Goal: Information Seeking & Learning: Learn about a topic

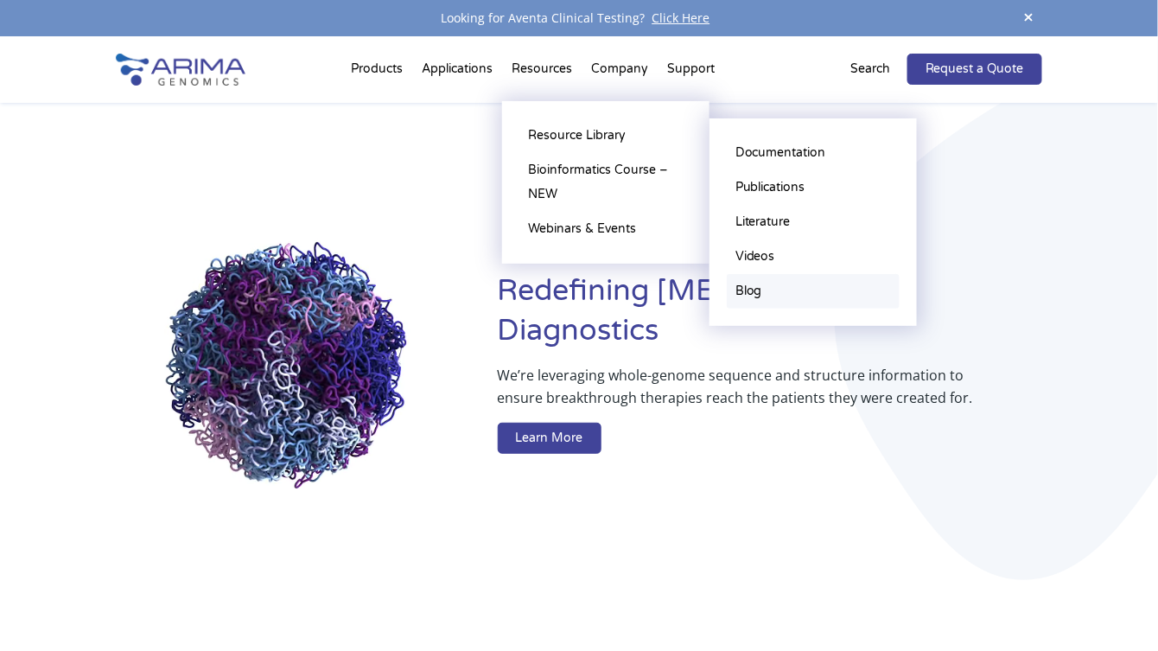
click at [800, 295] on link "Blog" at bounding box center [813, 291] width 173 height 35
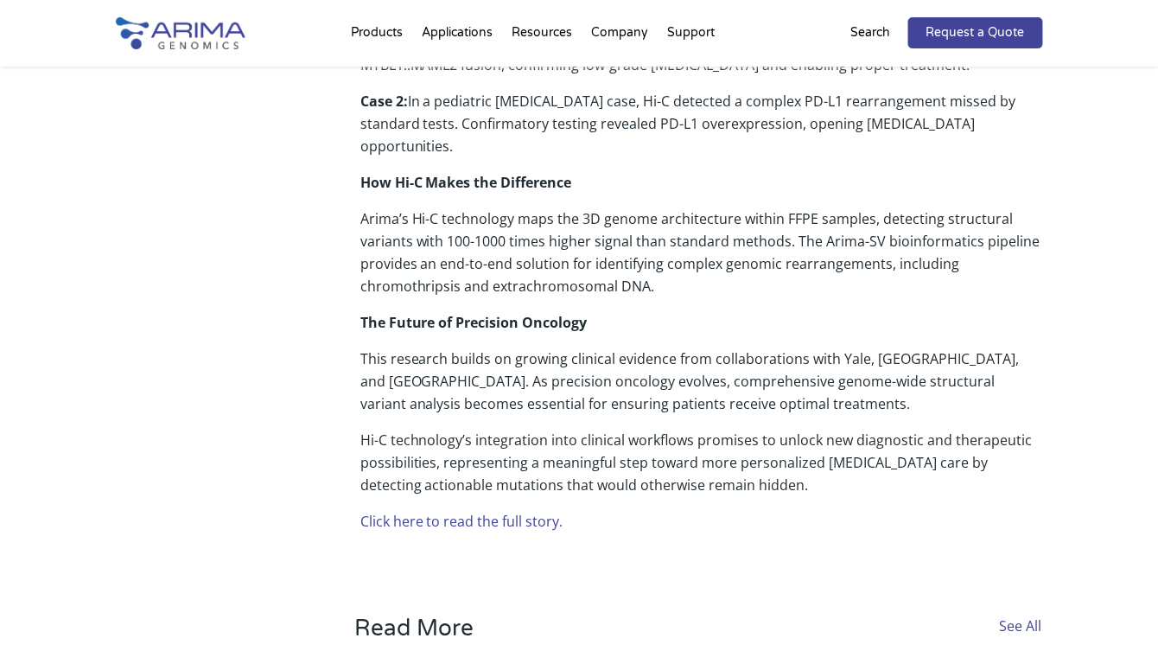
scroll to position [1011, 0]
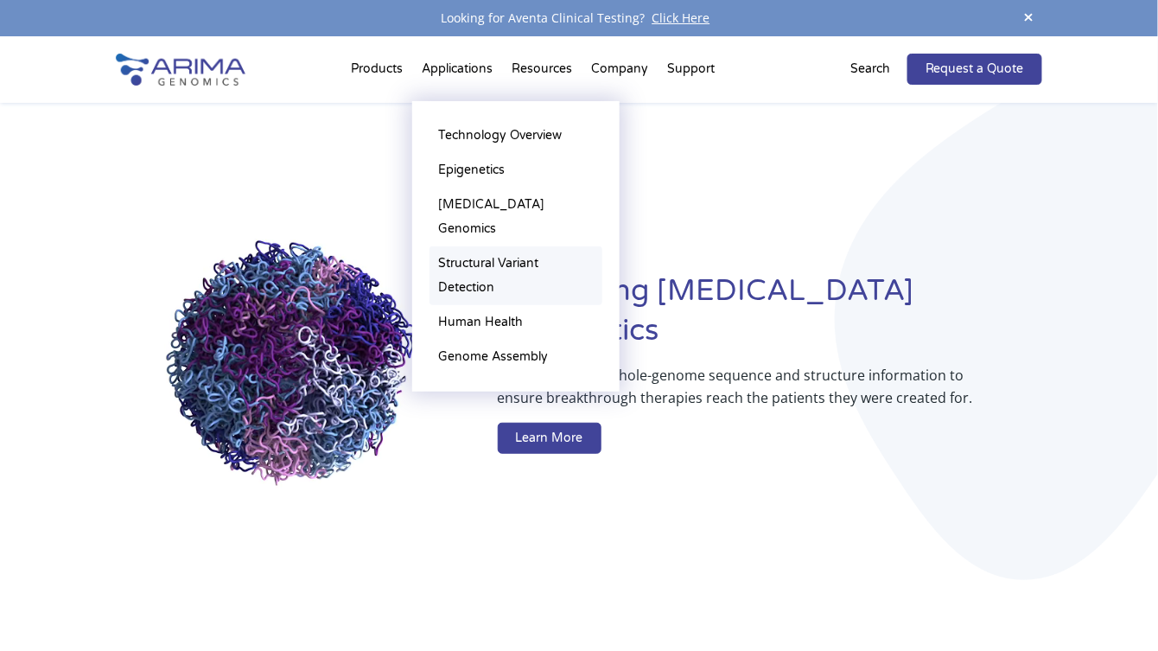
click at [521, 246] on link "Structural Variant Detection" at bounding box center [516, 275] width 173 height 59
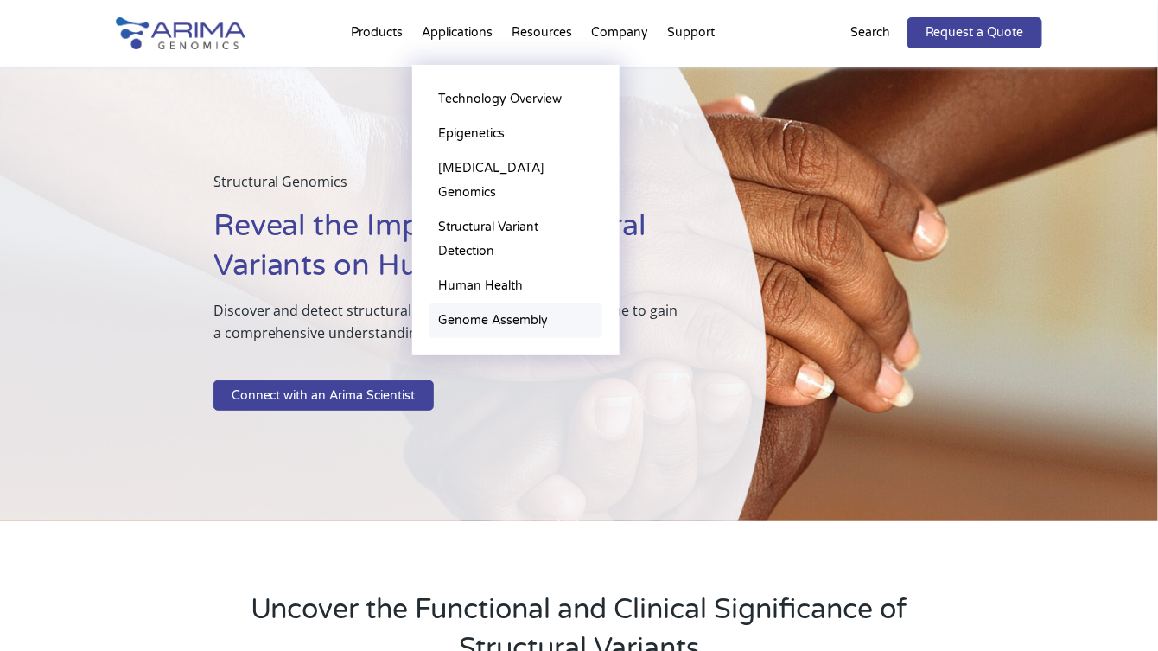
click at [510, 303] on link "Genome Assembly" at bounding box center [516, 320] width 173 height 35
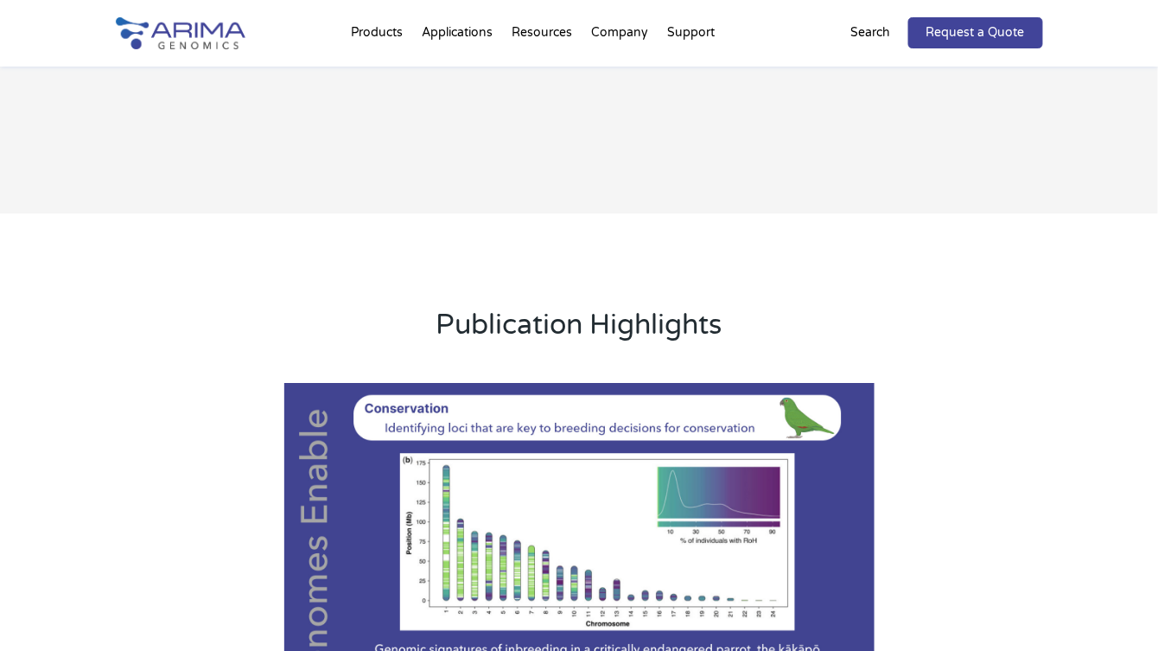
scroll to position [1591, 0]
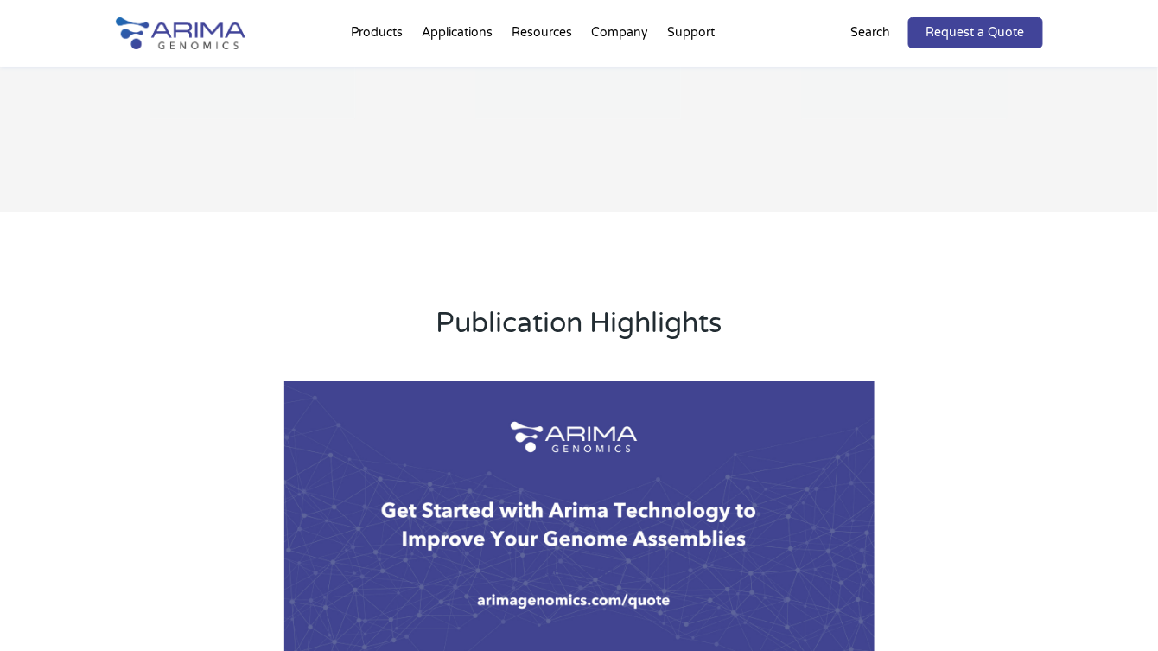
click at [1139, 299] on div "Publication Highlights Previous Next 1 2 3 4 5 6 7" at bounding box center [579, 509] width 1158 height 594
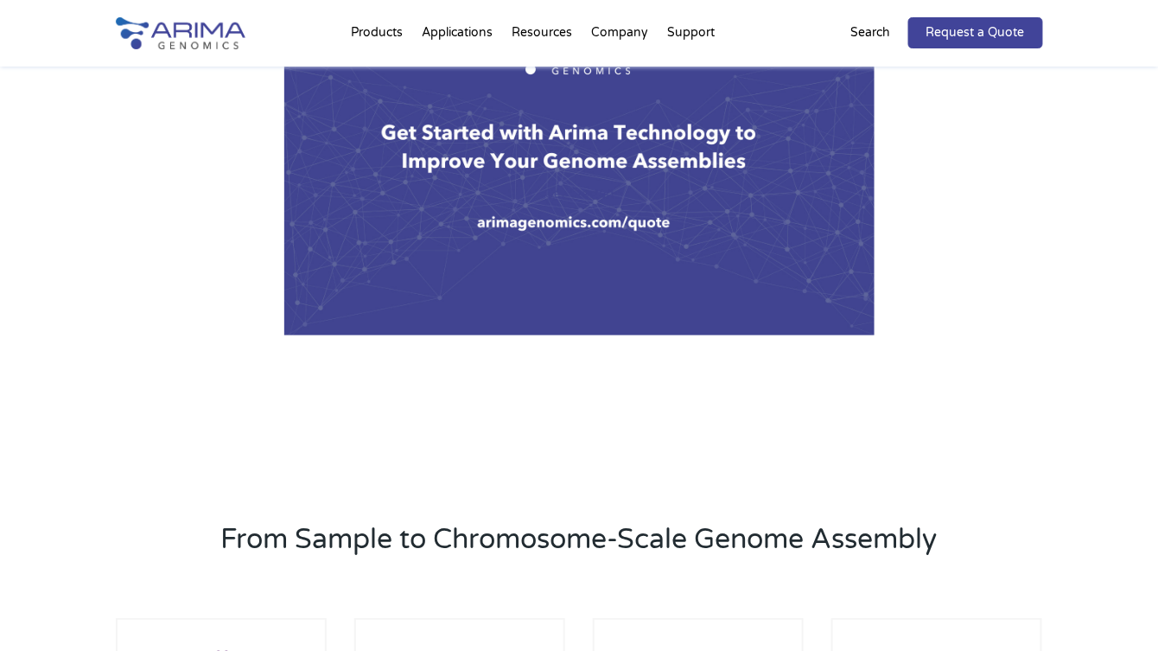
scroll to position [1974, 0]
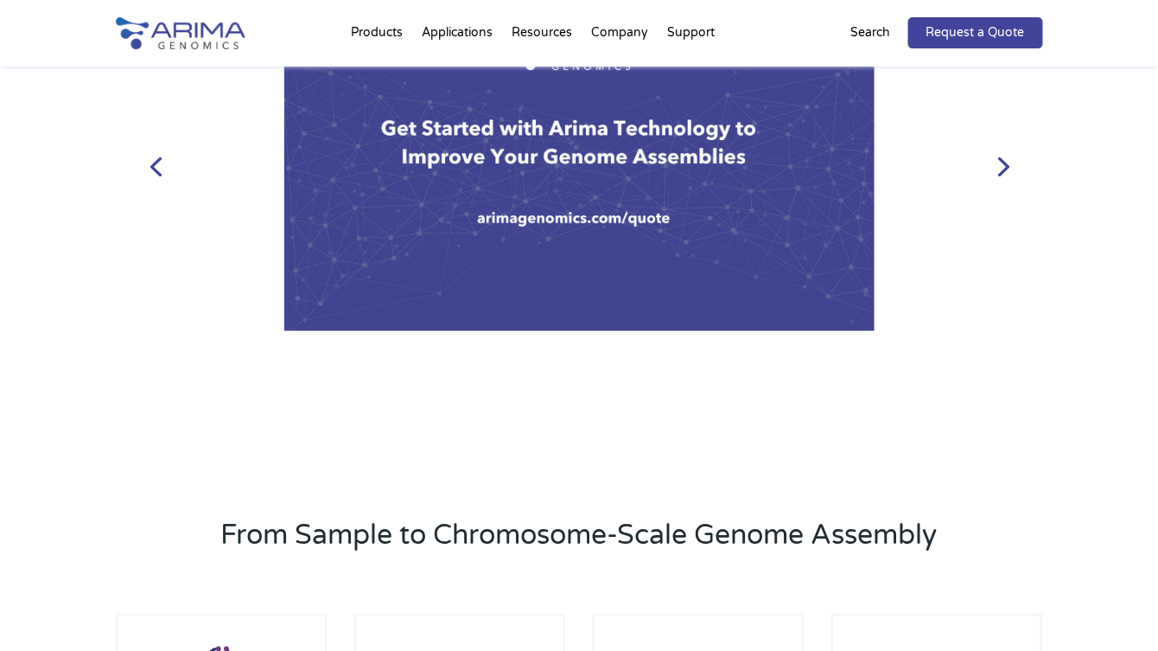
click at [998, 169] on link "Next" at bounding box center [1002, 164] width 41 height 41
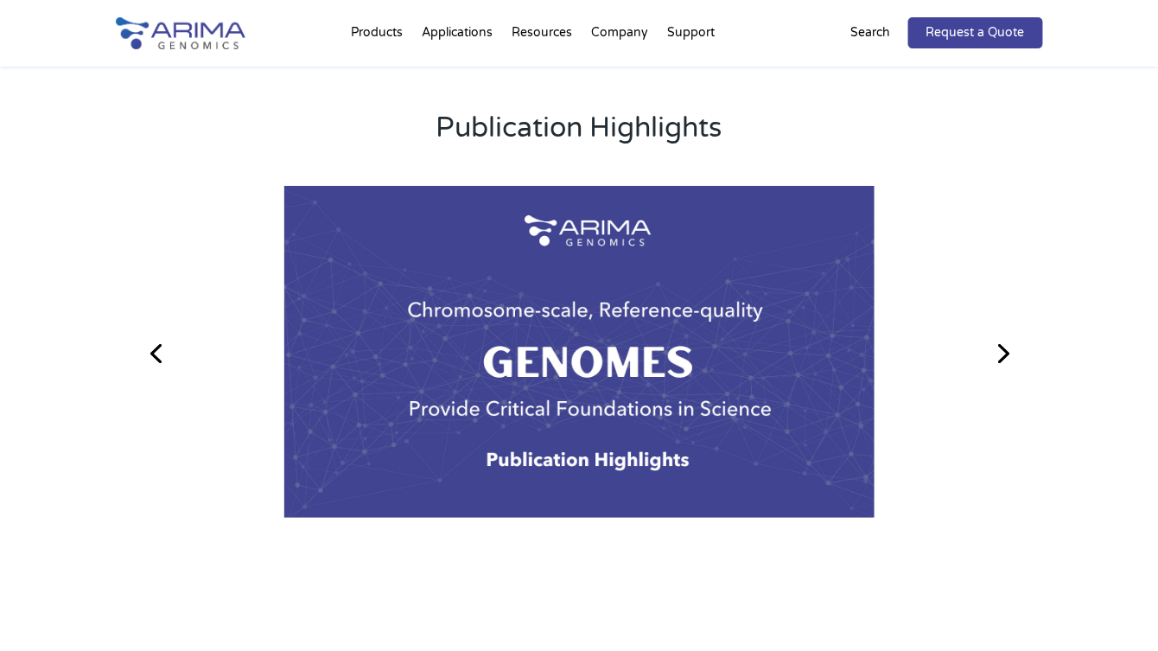
scroll to position [1783, 0]
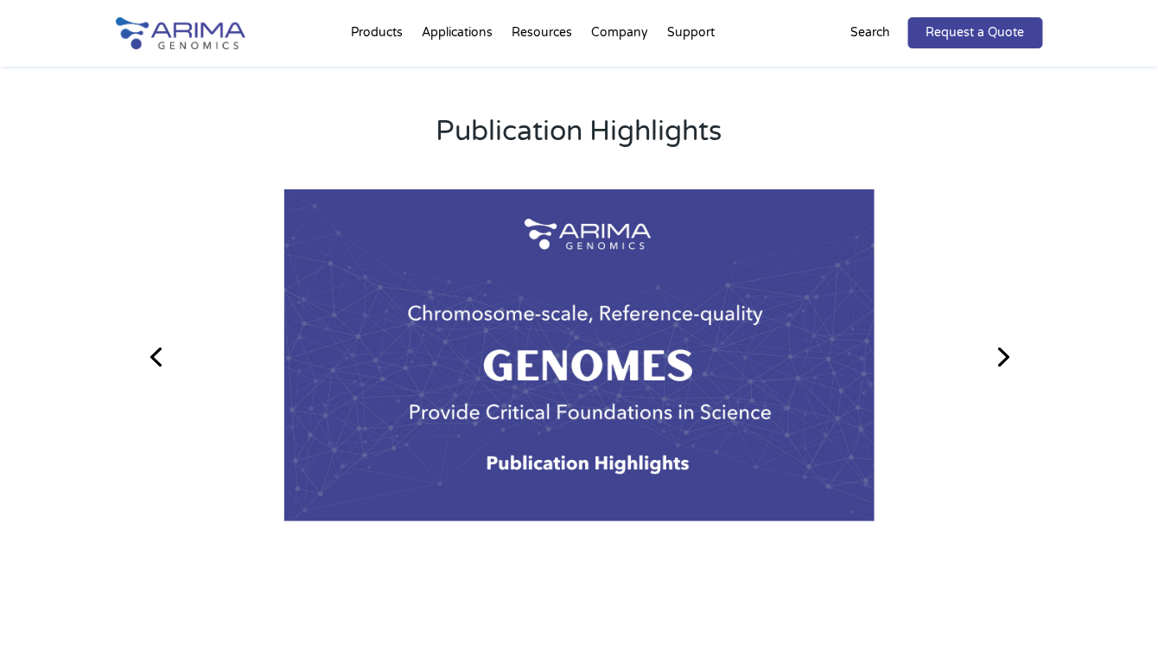
click at [1013, 359] on link "Next" at bounding box center [1002, 355] width 41 height 41
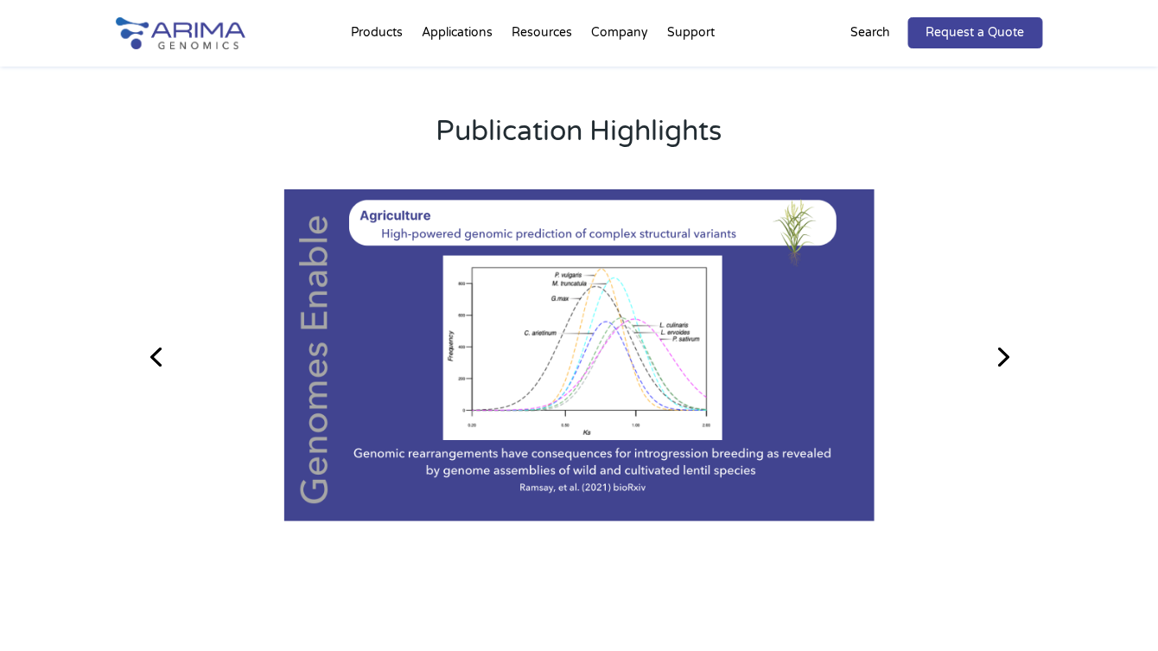
click at [1013, 359] on link "Next" at bounding box center [1002, 355] width 41 height 41
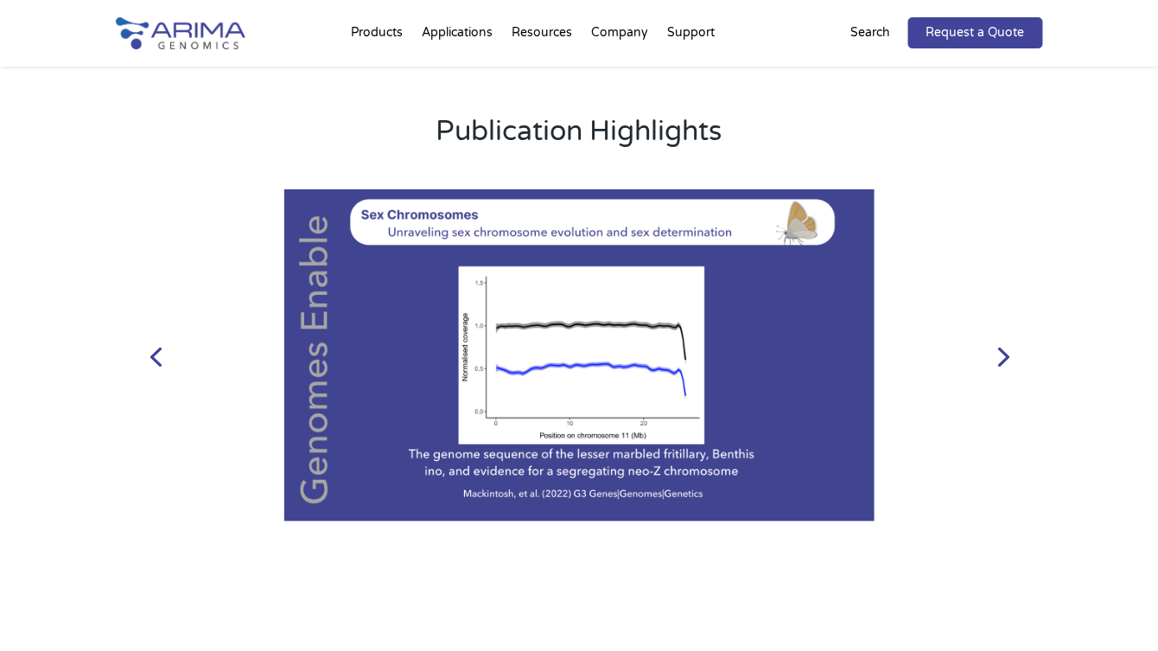
click at [1013, 359] on link "Next" at bounding box center [1002, 355] width 41 height 41
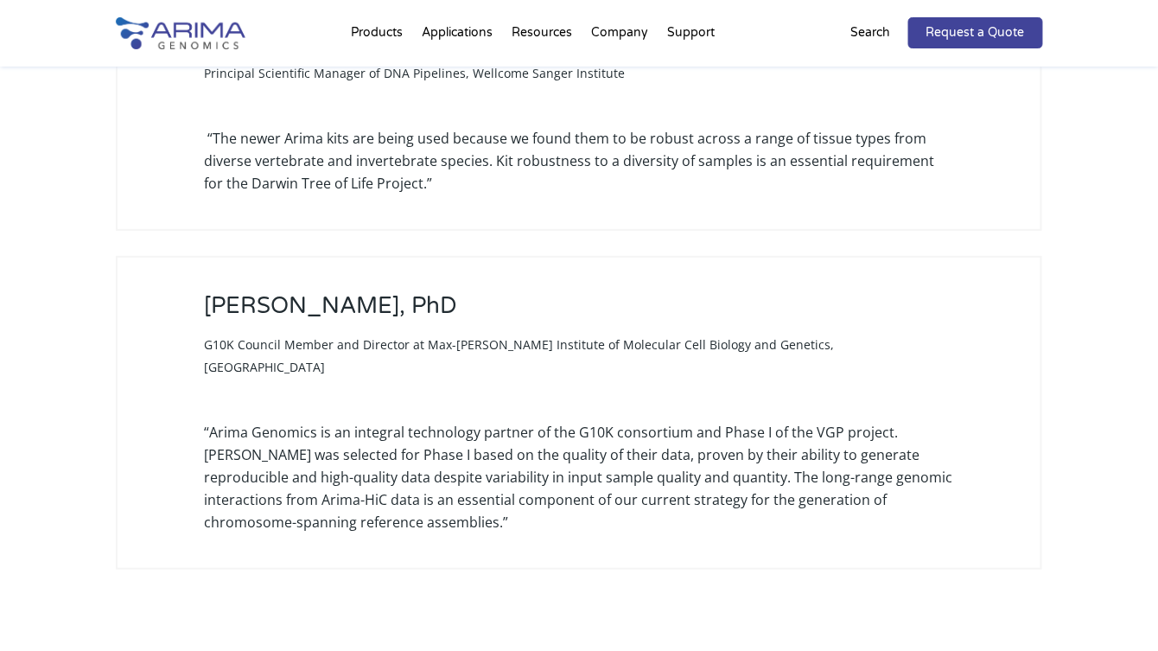
scroll to position [3874, 0]
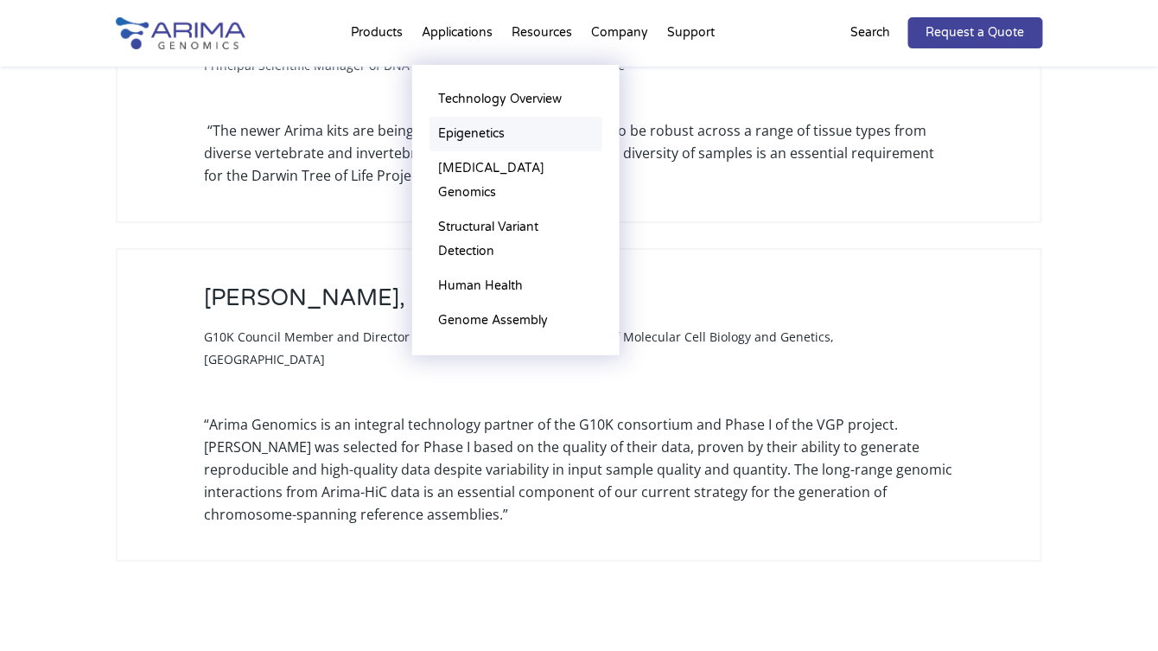
click at [497, 134] on link "Epigenetics" at bounding box center [516, 134] width 173 height 35
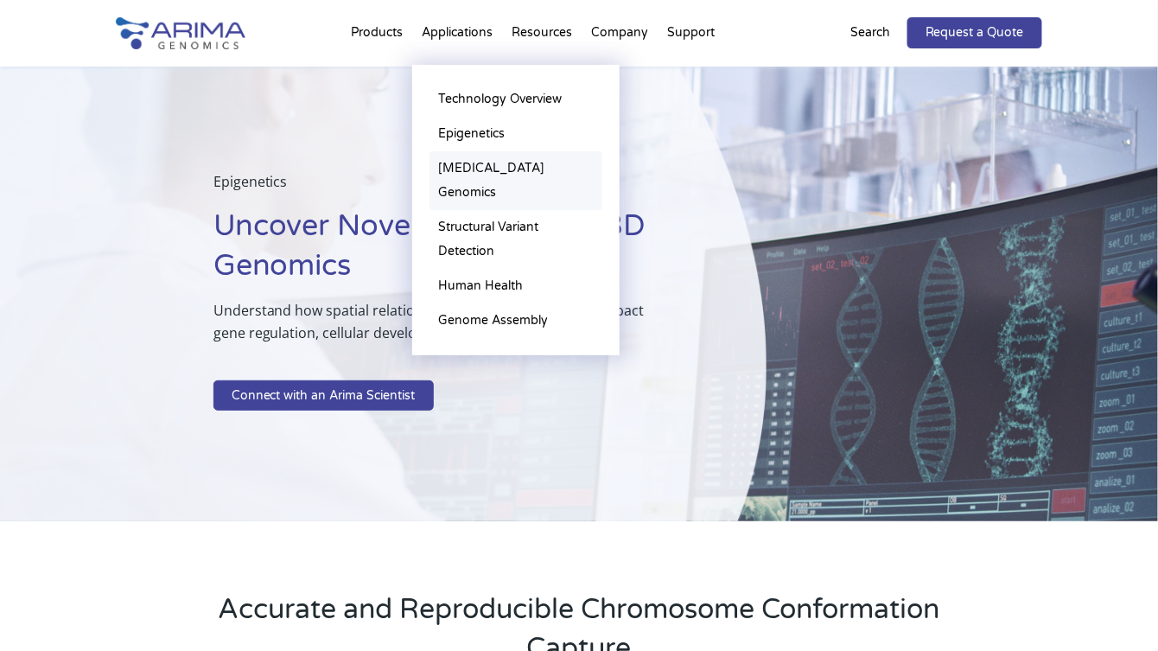
click at [531, 169] on link "[MEDICAL_DATA] Genomics" at bounding box center [516, 180] width 173 height 59
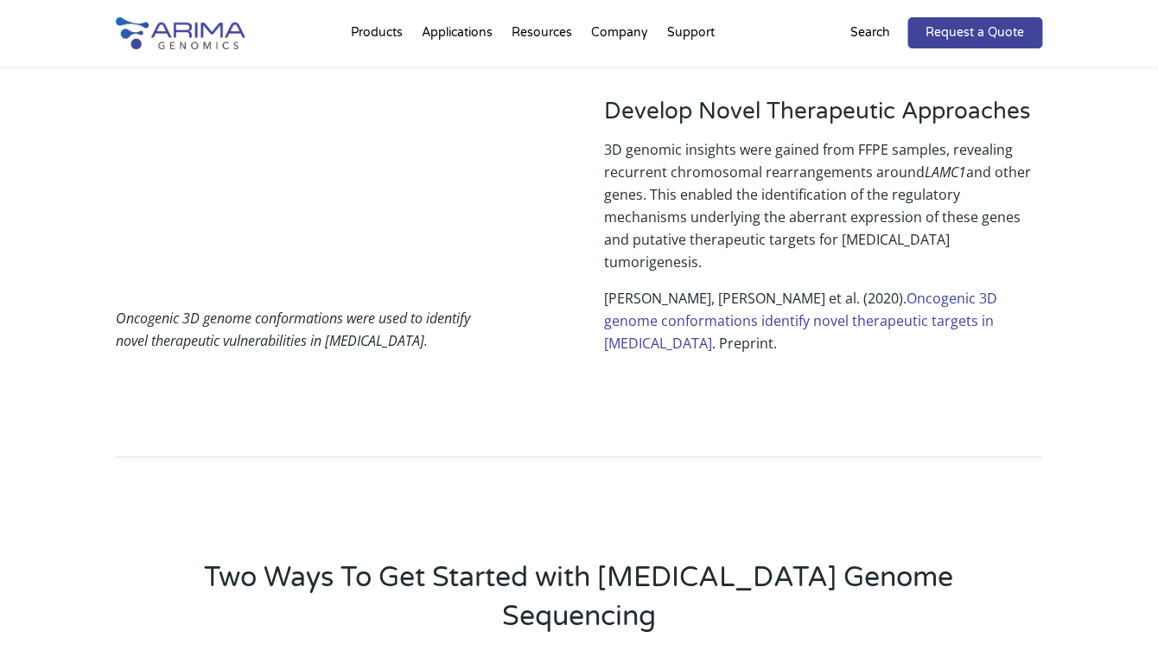
scroll to position [2925, 0]
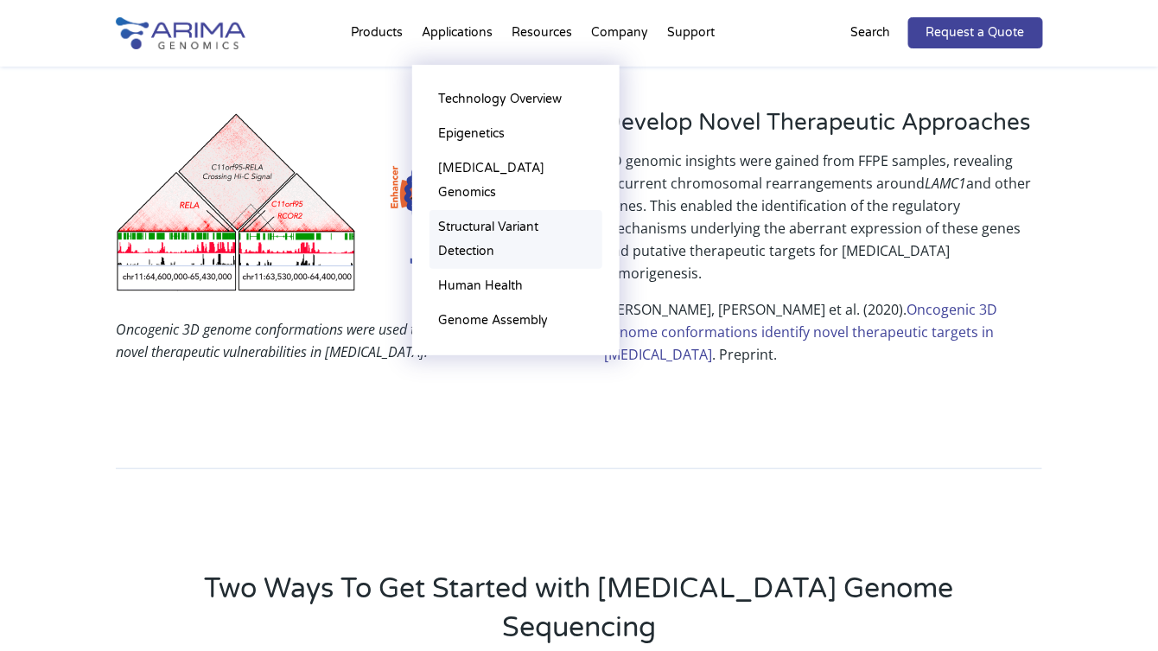
click at [498, 210] on link "Structural Variant Detection" at bounding box center [516, 239] width 173 height 59
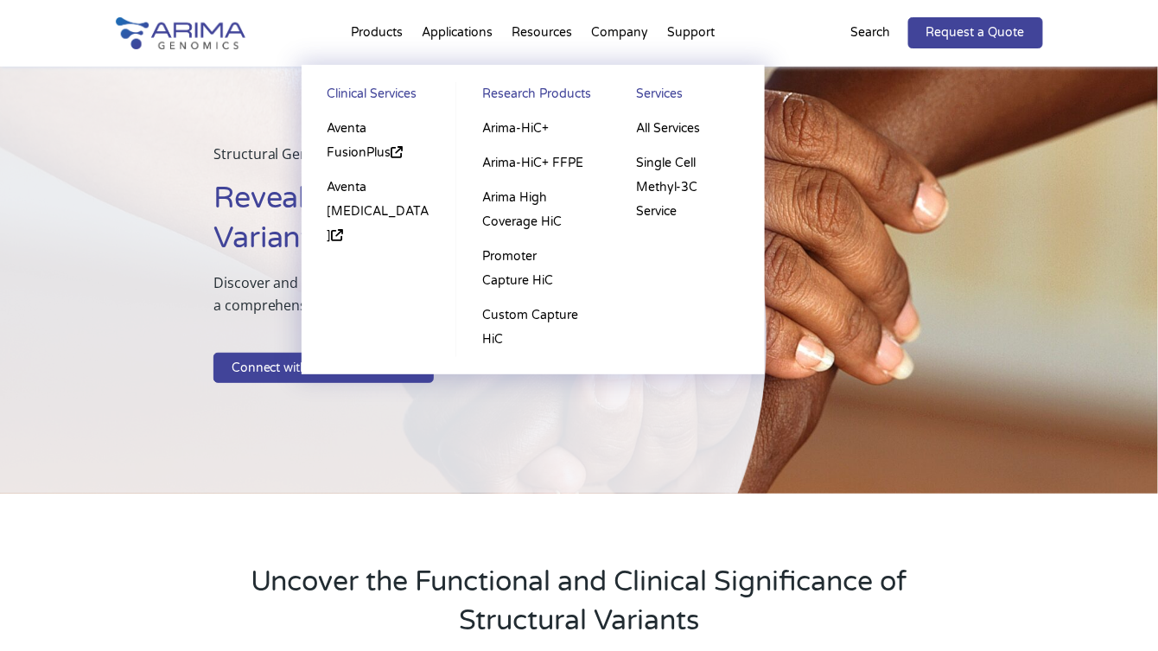
scroll to position [21, 0]
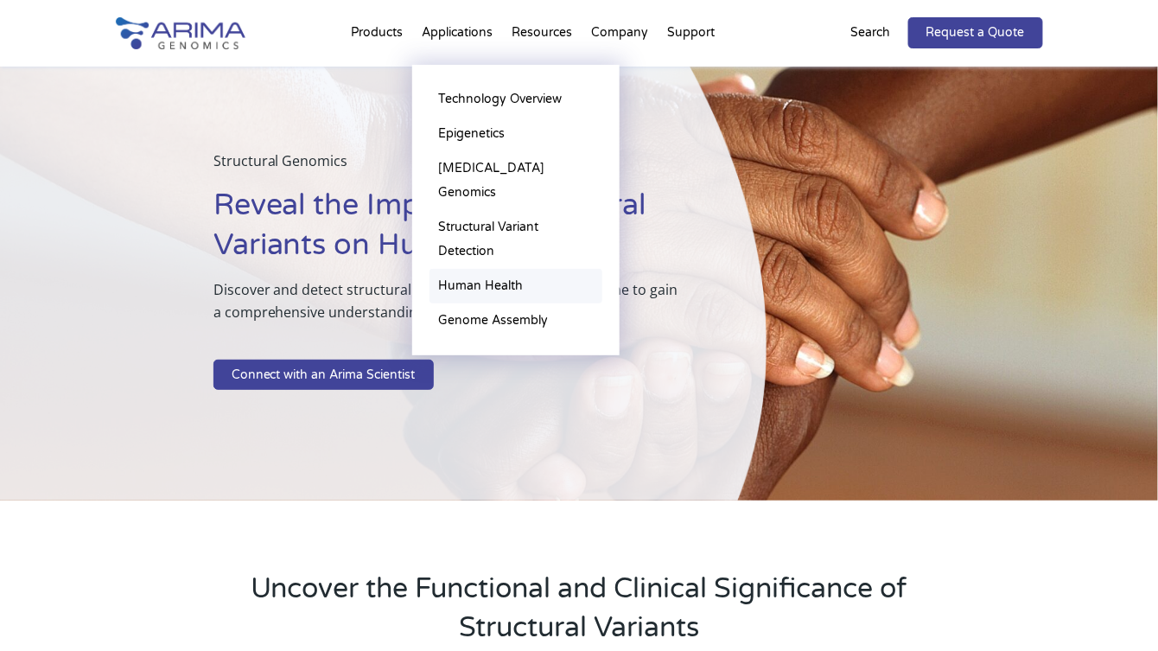
click at [504, 269] on link "Human Health" at bounding box center [516, 286] width 173 height 35
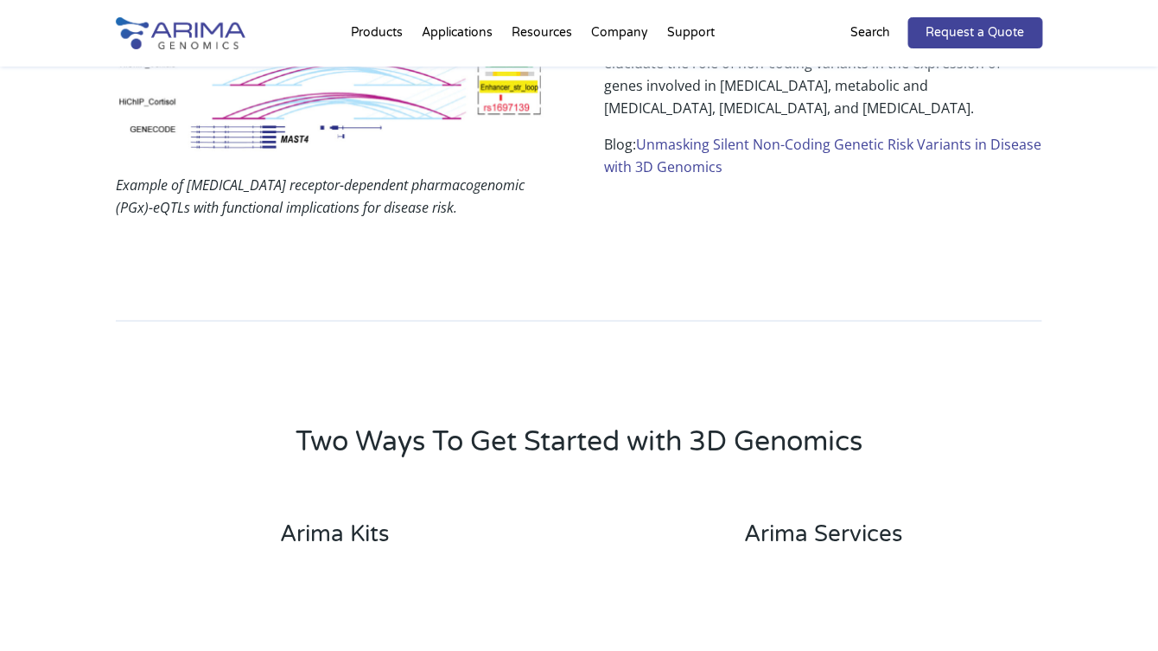
scroll to position [2355, 0]
